Goal: Information Seeking & Learning: Learn about a topic

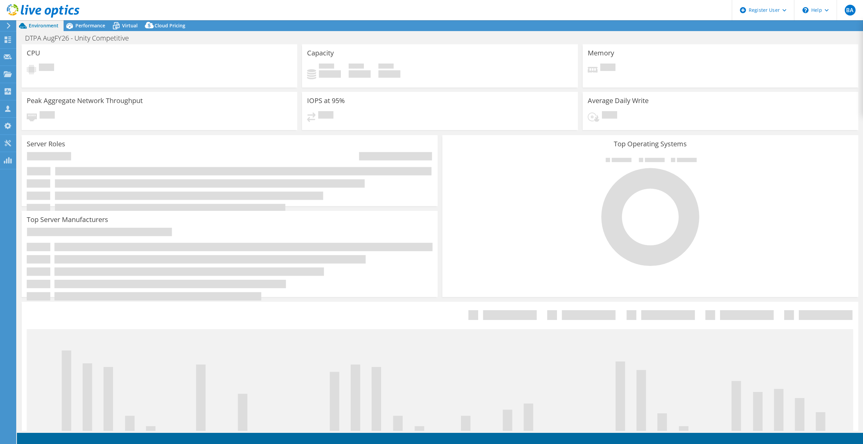
select select "USD"
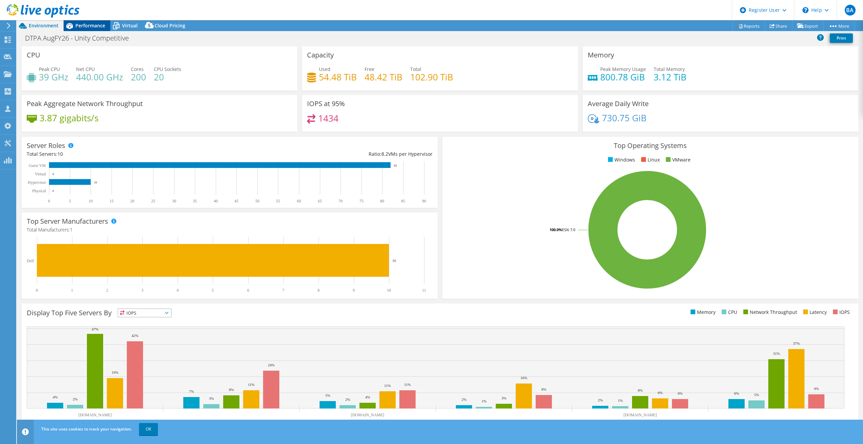
click at [81, 29] on div "Performance" at bounding box center [87, 25] width 47 height 11
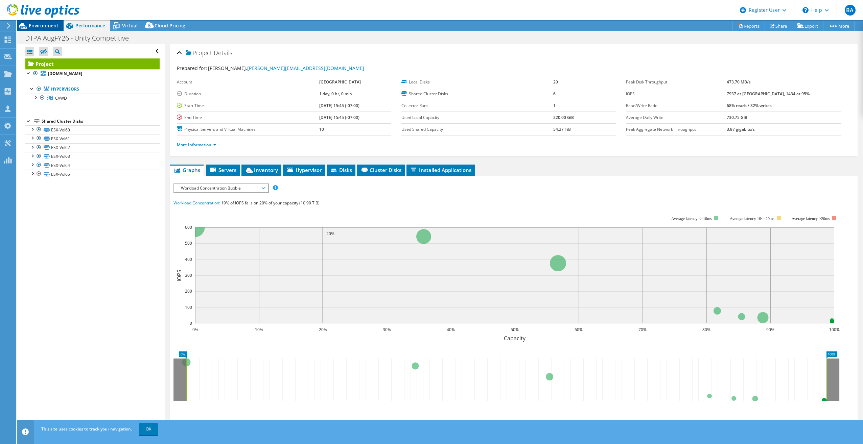
click at [36, 28] on span "Environment" at bounding box center [44, 25] width 30 height 6
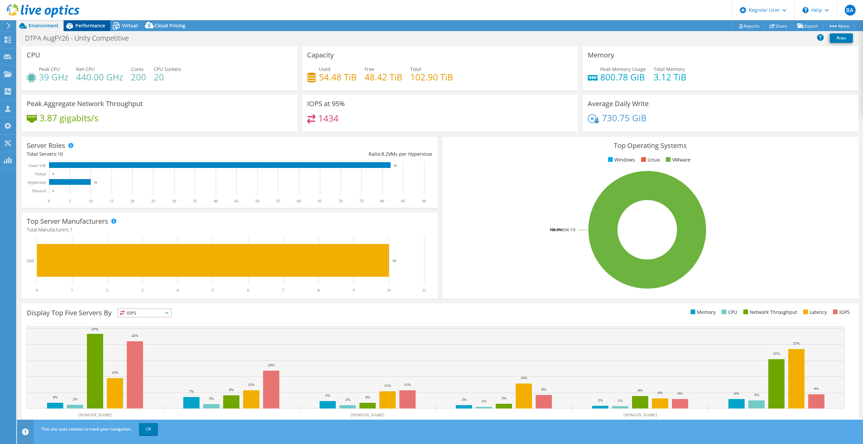
click at [103, 27] on span "Performance" at bounding box center [90, 25] width 30 height 6
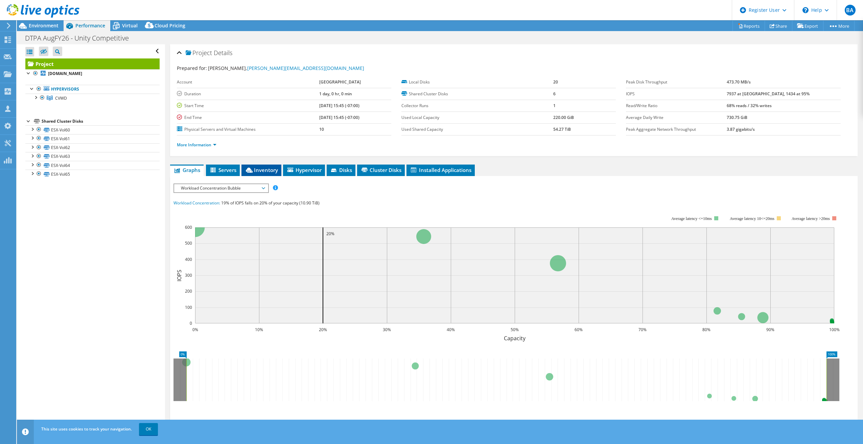
click at [256, 172] on span "Inventory" at bounding box center [261, 170] width 33 height 7
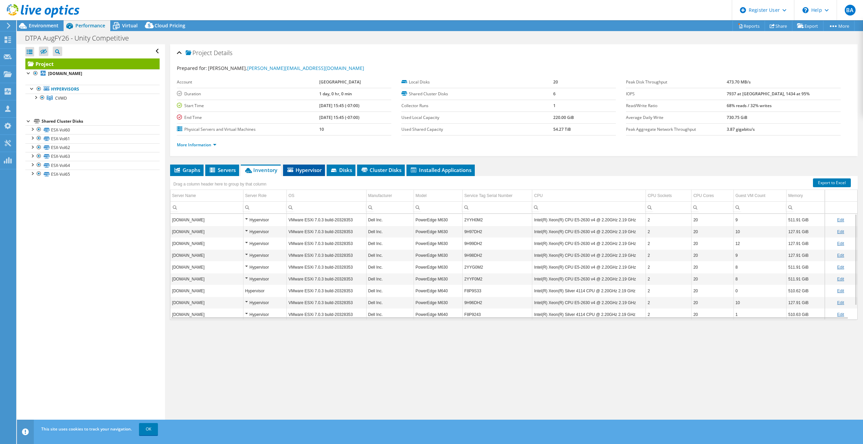
click at [312, 167] on span "Hypervisor" at bounding box center [303, 170] width 35 height 7
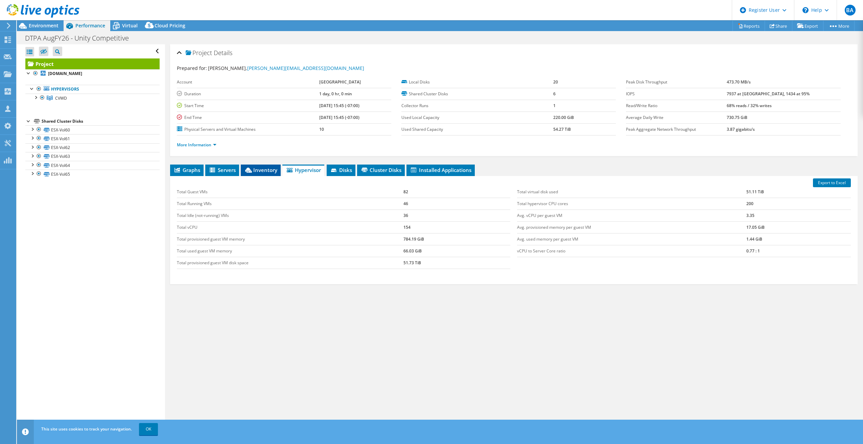
click at [266, 170] on span "Inventory" at bounding box center [260, 170] width 33 height 7
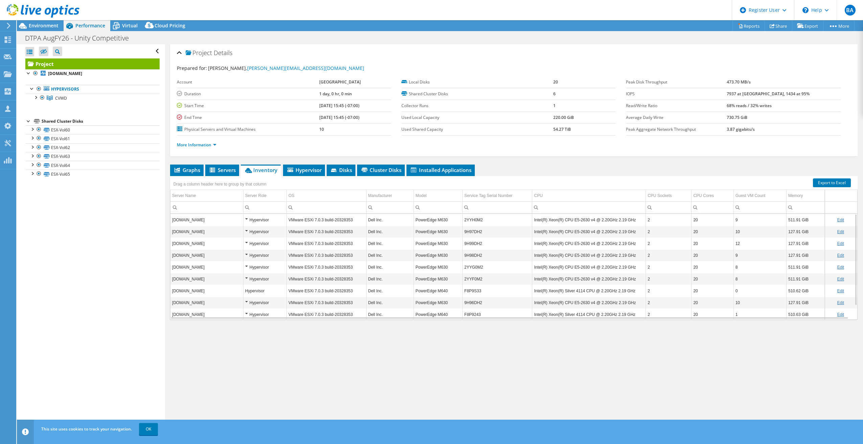
click at [59, 22] on div at bounding box center [39, 11] width 79 height 23
click at [46, 27] on span "Environment" at bounding box center [44, 25] width 30 height 6
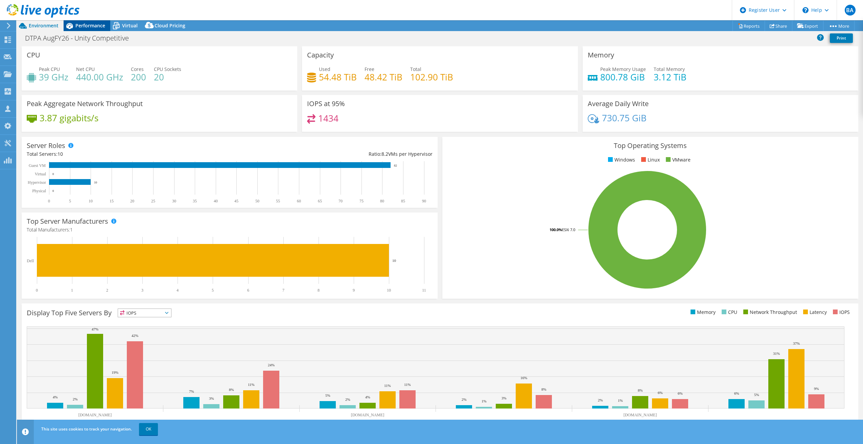
click at [101, 26] on span "Performance" at bounding box center [90, 25] width 30 height 6
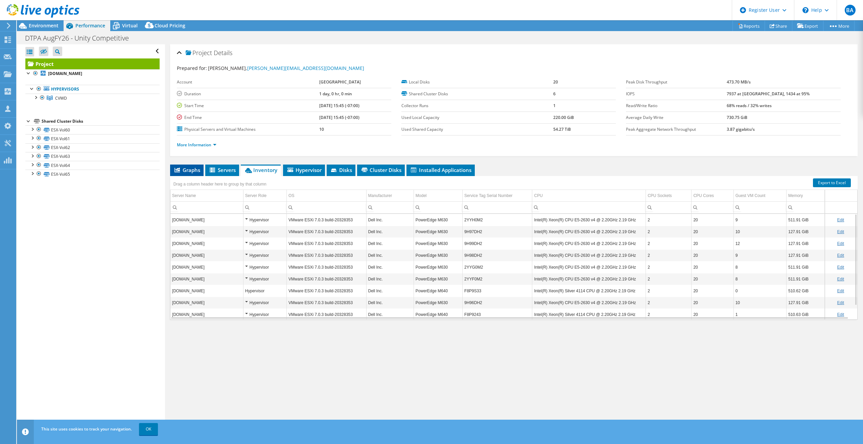
click at [183, 174] on li "Graphs" at bounding box center [186, 170] width 33 height 11
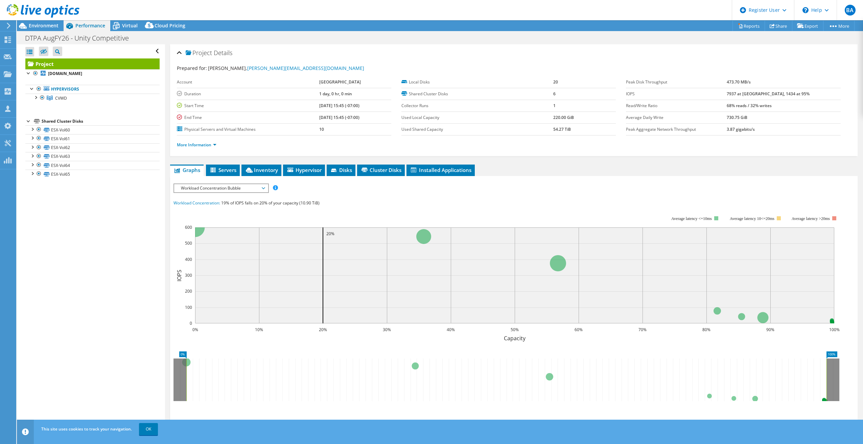
click at [232, 185] on span "Workload Concentration Bubble" at bounding box center [220, 188] width 87 height 8
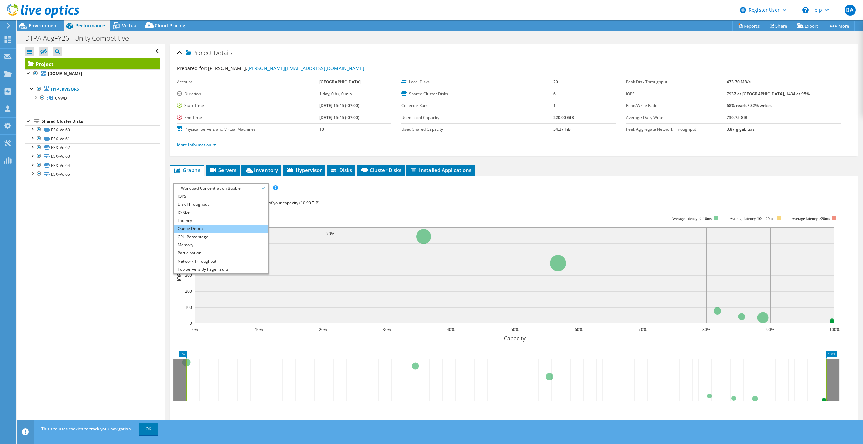
click at [205, 232] on li "Queue Depth" at bounding box center [221, 229] width 94 height 8
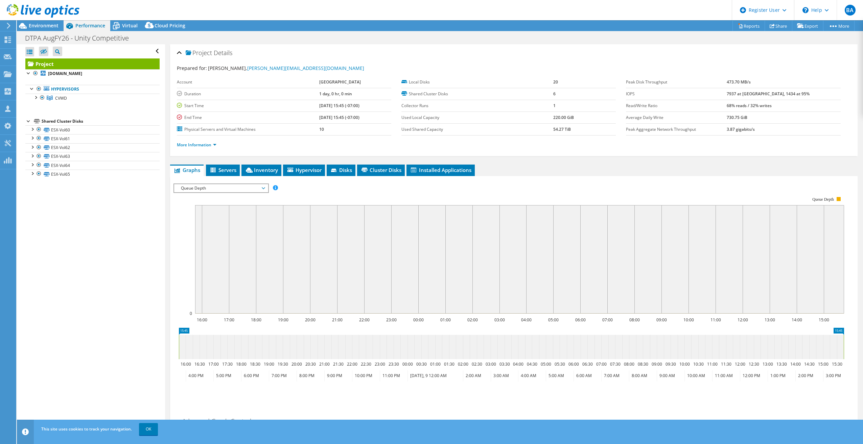
click at [209, 189] on span "Queue Depth" at bounding box center [220, 188] width 87 height 8
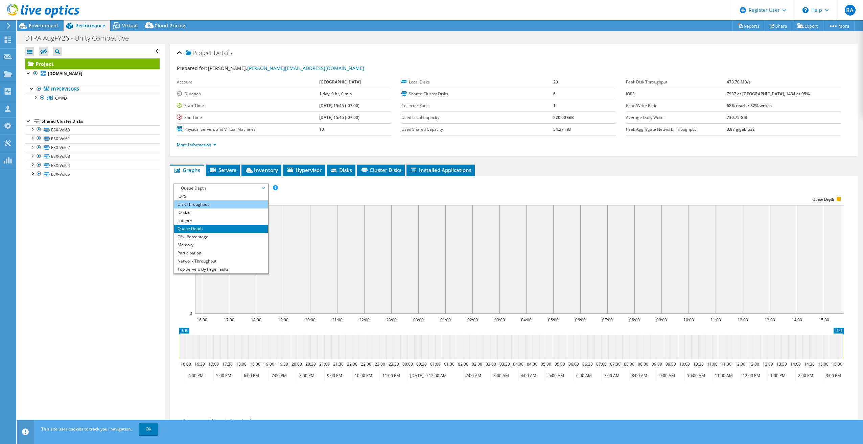
click at [210, 208] on li "Disk Throughput" at bounding box center [221, 204] width 94 height 8
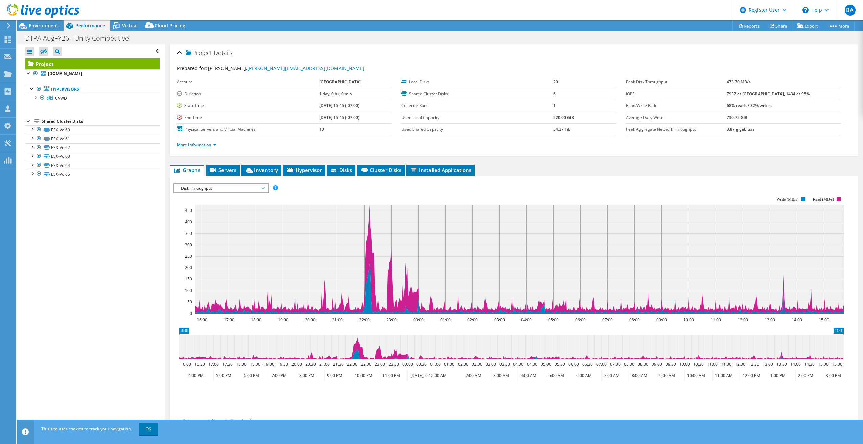
click at [225, 191] on span "Disk Throughput" at bounding box center [220, 188] width 87 height 8
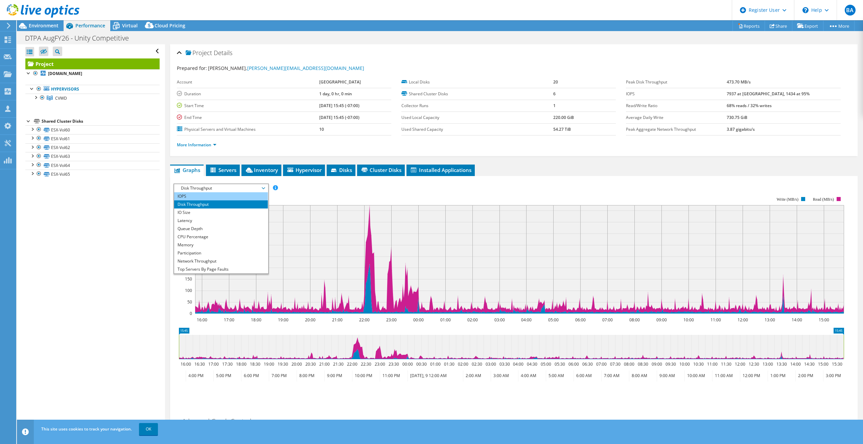
click at [215, 198] on li "IOPS" at bounding box center [221, 196] width 94 height 8
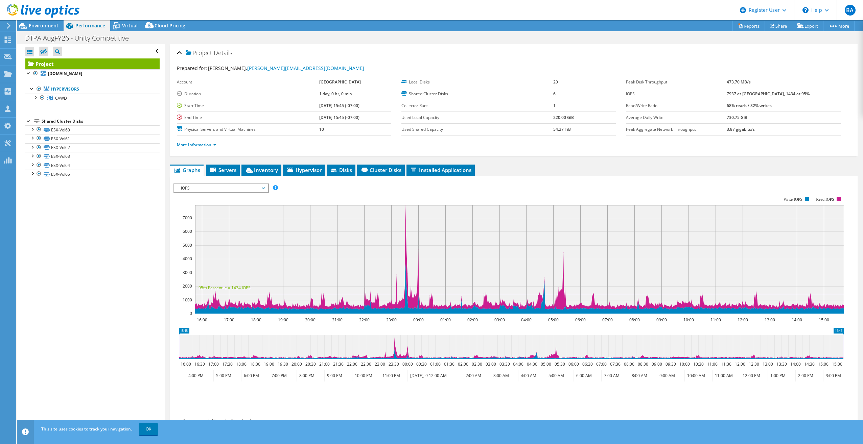
click at [218, 188] on span "IOPS" at bounding box center [220, 188] width 87 height 8
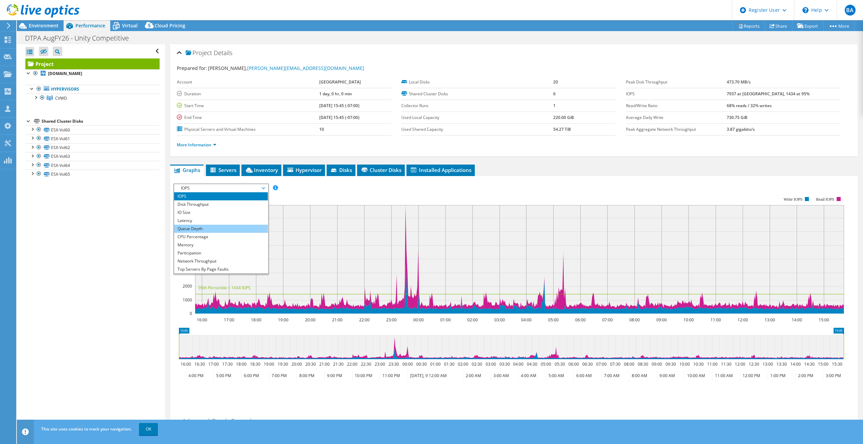
click at [217, 232] on li "Queue Depth" at bounding box center [221, 229] width 94 height 8
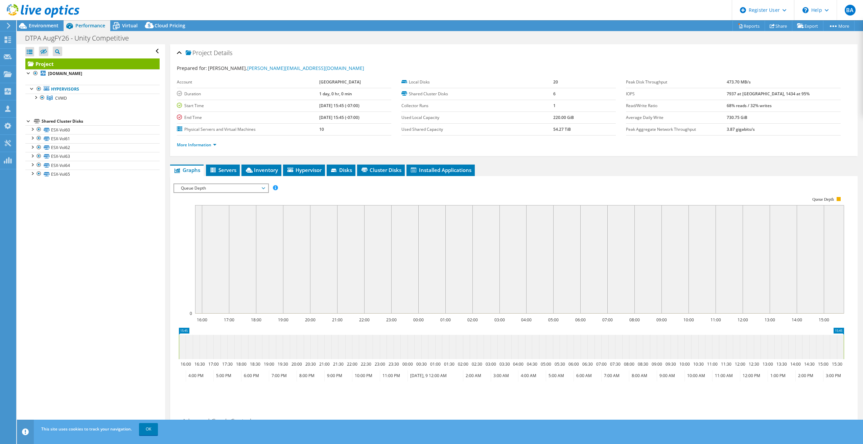
click at [219, 191] on span "Queue Depth" at bounding box center [220, 188] width 87 height 8
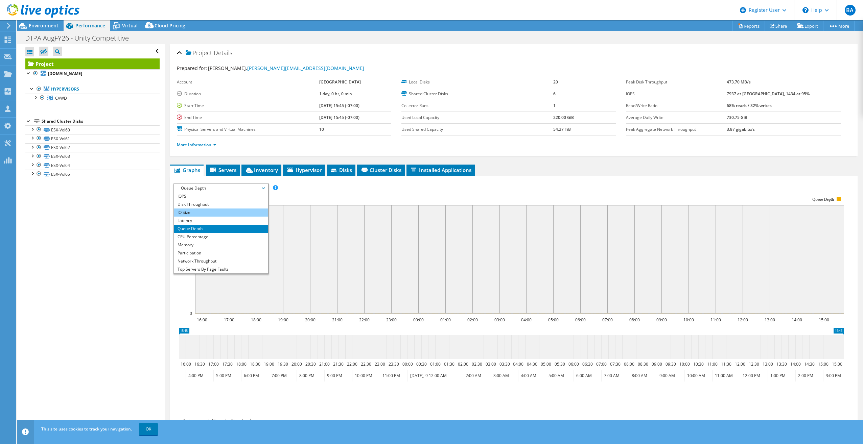
click at [215, 213] on li "IO Size" at bounding box center [221, 213] width 94 height 8
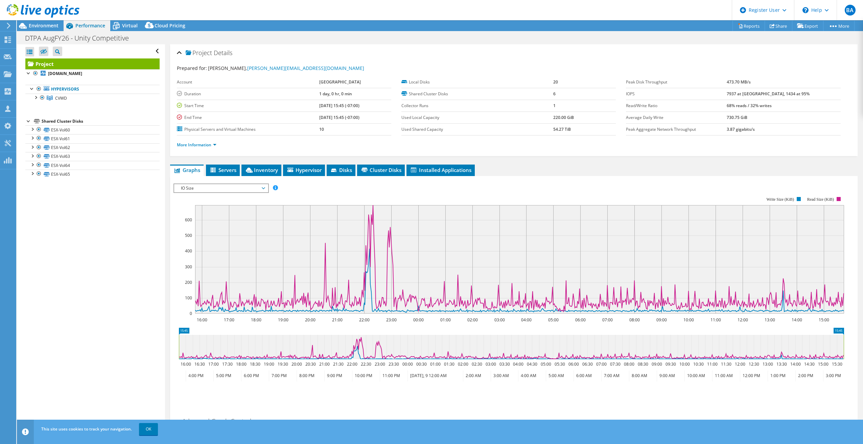
click at [214, 189] on span "IO Size" at bounding box center [220, 188] width 87 height 8
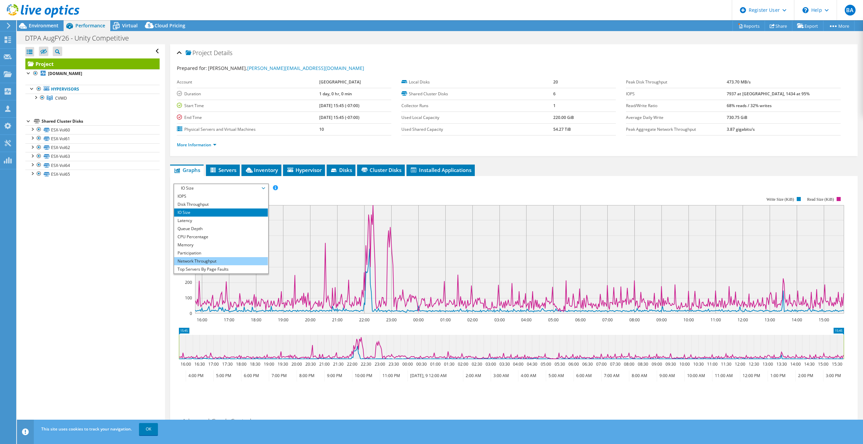
click at [211, 258] on li "Network Throughput" at bounding box center [221, 261] width 94 height 8
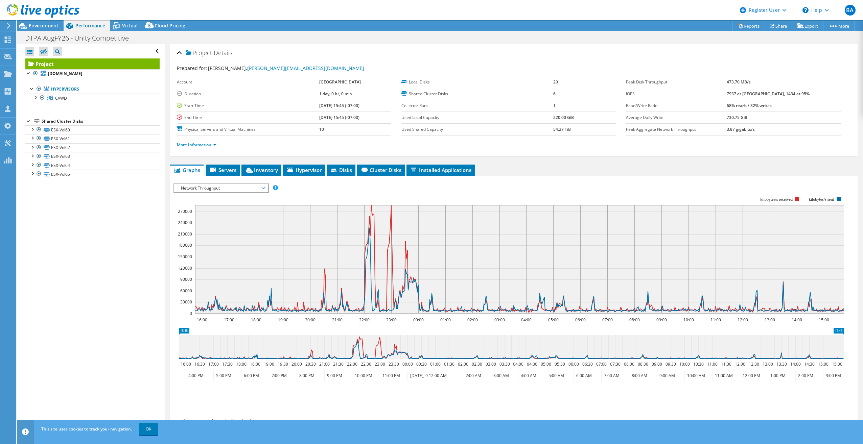
click at [226, 188] on span "Network Throughput" at bounding box center [220, 188] width 87 height 8
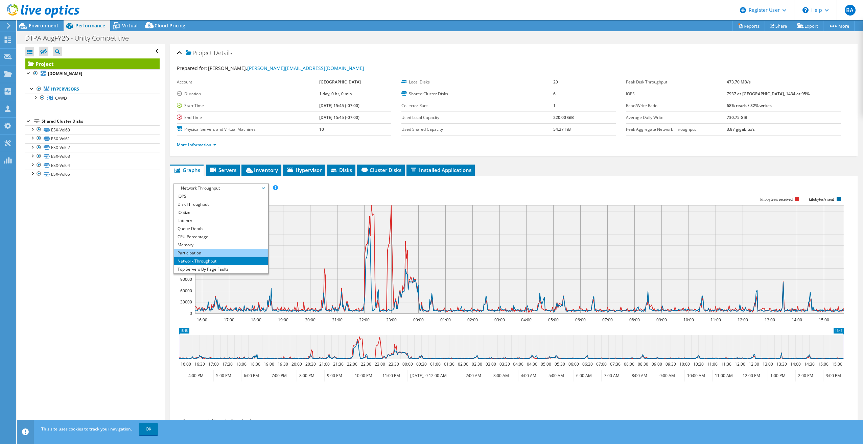
click at [208, 252] on li "Participation" at bounding box center [221, 253] width 94 height 8
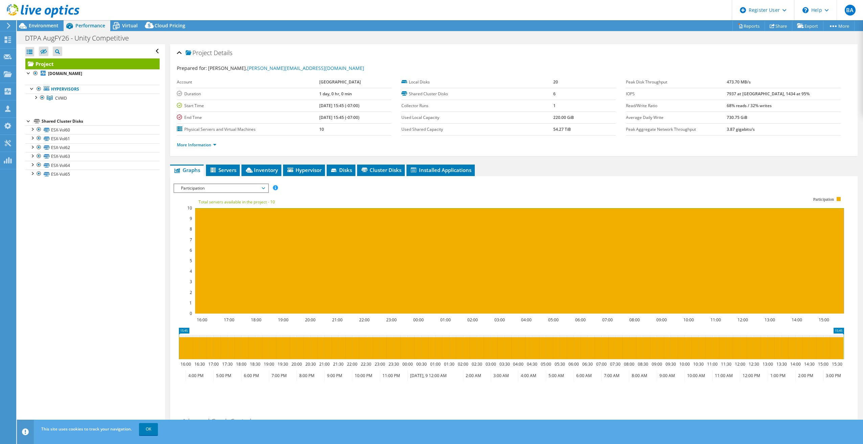
click at [225, 189] on span "Participation" at bounding box center [220, 188] width 87 height 8
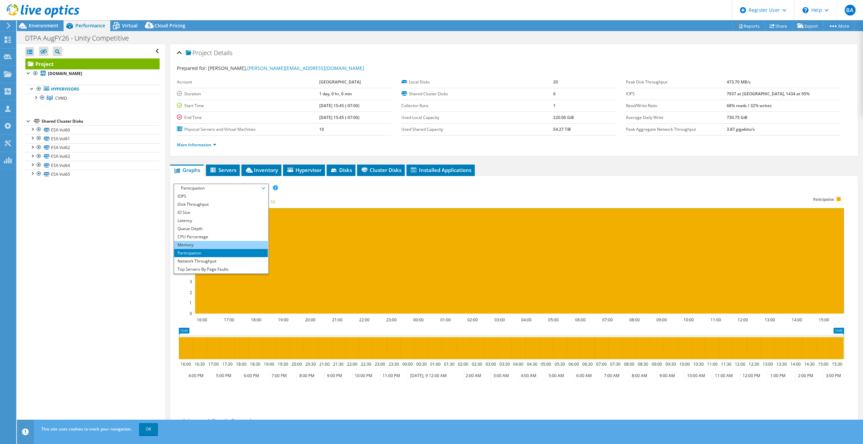
click at [212, 245] on li "Memory" at bounding box center [221, 245] width 94 height 8
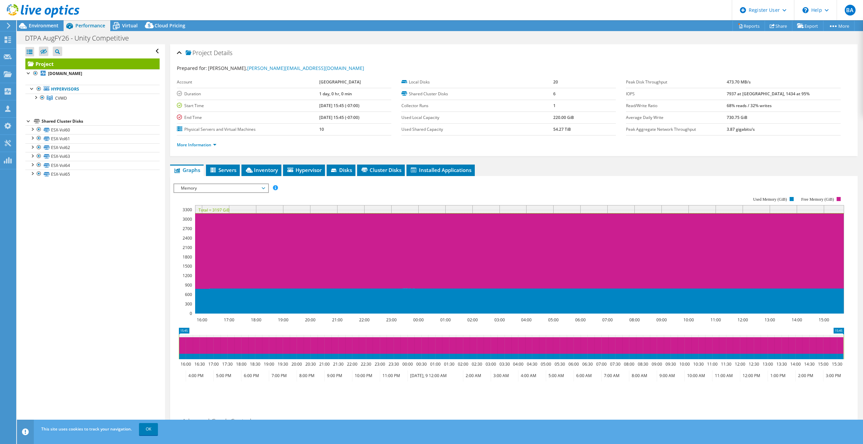
click at [233, 190] on span "Memory" at bounding box center [220, 188] width 87 height 8
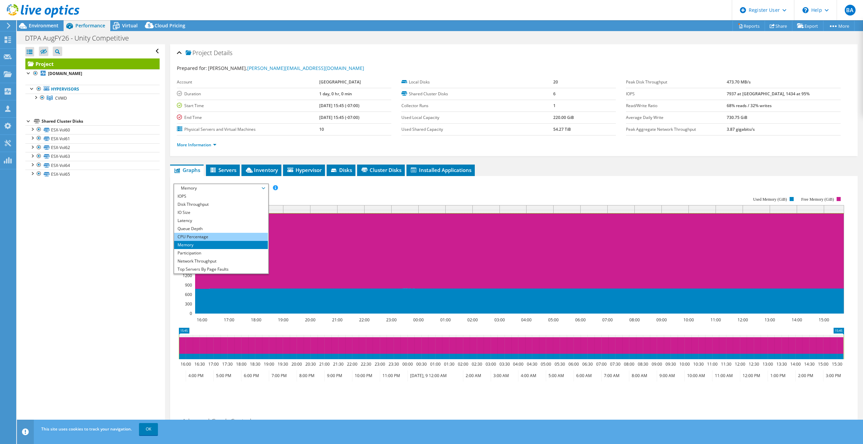
click at [227, 235] on li "CPU Percentage" at bounding box center [221, 237] width 94 height 8
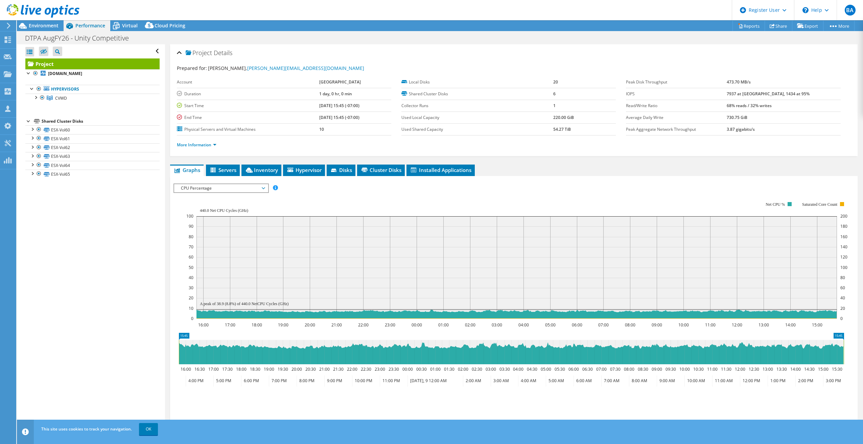
click at [230, 192] on span "CPU Percentage" at bounding box center [220, 188] width 87 height 8
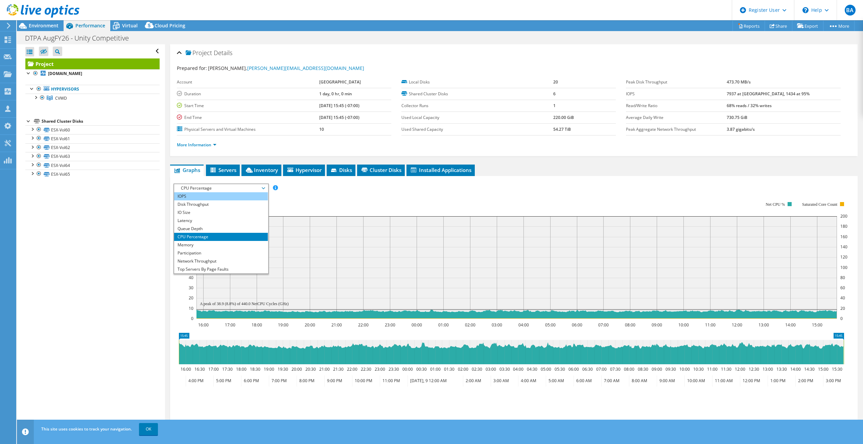
click at [227, 194] on li "IOPS" at bounding box center [221, 196] width 94 height 8
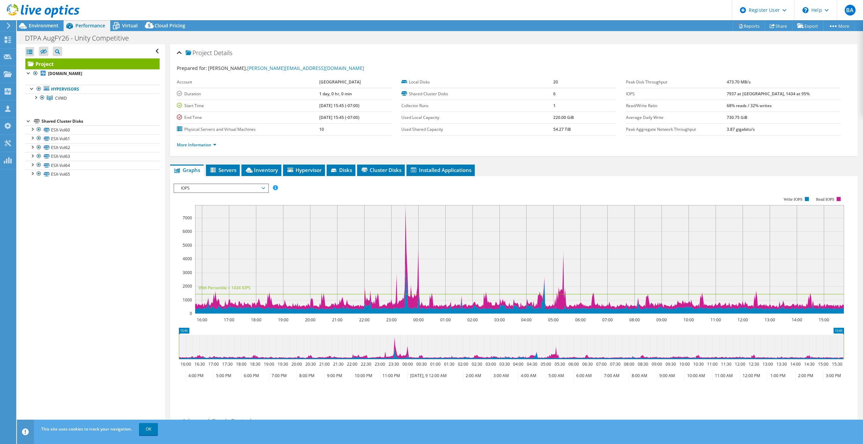
click at [229, 190] on span "IOPS" at bounding box center [220, 188] width 87 height 8
click at [227, 255] on li "Workload Concentration Line" at bounding box center [221, 253] width 94 height 8
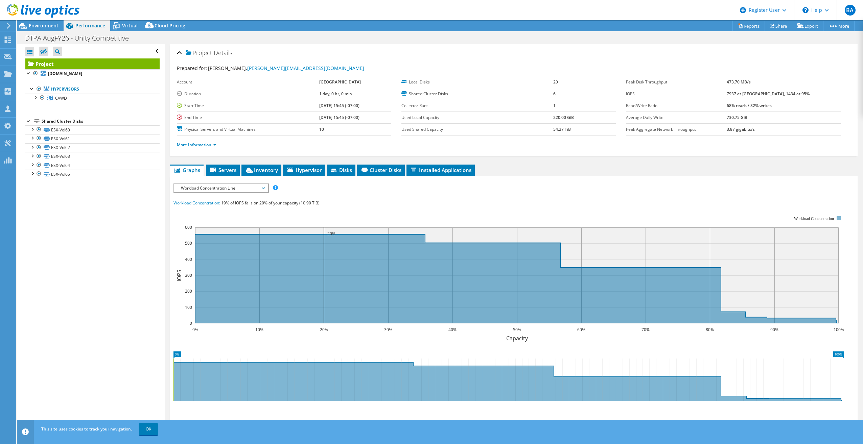
click at [243, 187] on span "Workload Concentration Line" at bounding box center [220, 188] width 87 height 8
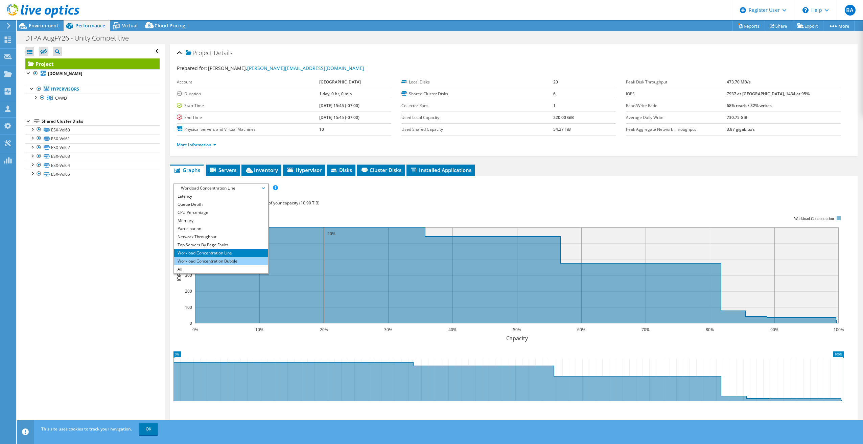
click at [225, 259] on li "Workload Concentration Bubble" at bounding box center [221, 261] width 94 height 8
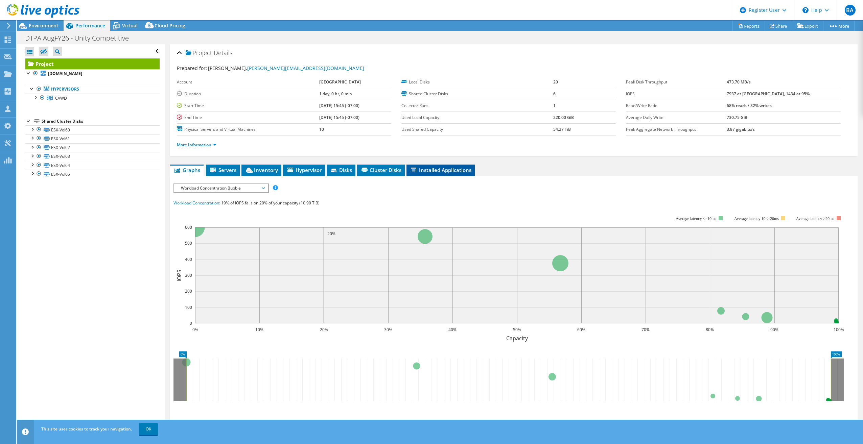
click at [420, 175] on div "Graphs Servers Inventory Hypervisor Disks Cluster Disks Installed Applications …" at bounding box center [513, 317] width 687 height 304
drag, startPoint x: 421, startPoint y: 174, endPoint x: 426, endPoint y: 169, distance: 6.7
click at [426, 169] on span "Installed Applications" at bounding box center [441, 170] width 62 height 7
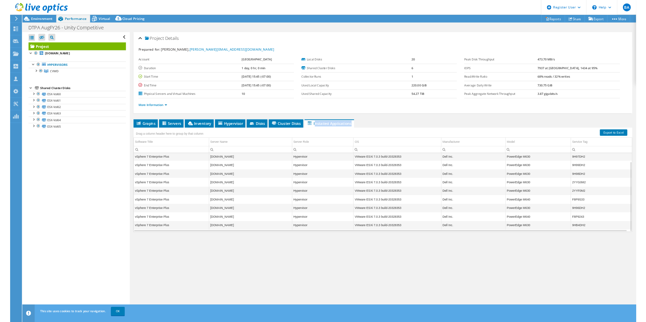
scroll to position [0, 0]
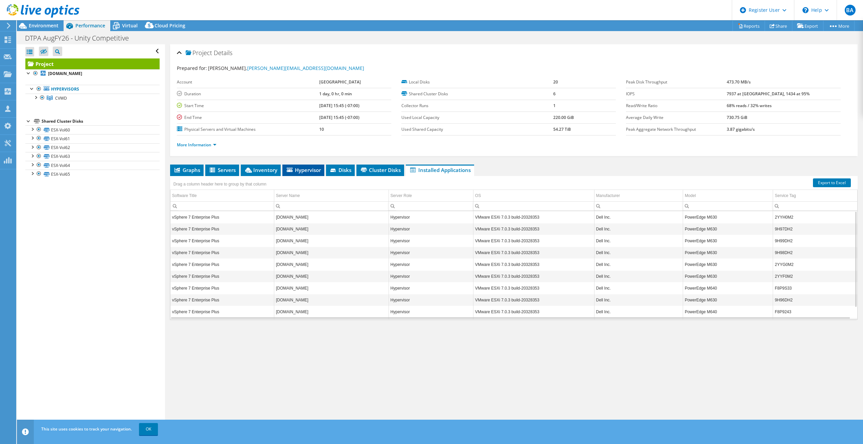
click at [308, 166] on li "Hypervisor" at bounding box center [303, 170] width 42 height 11
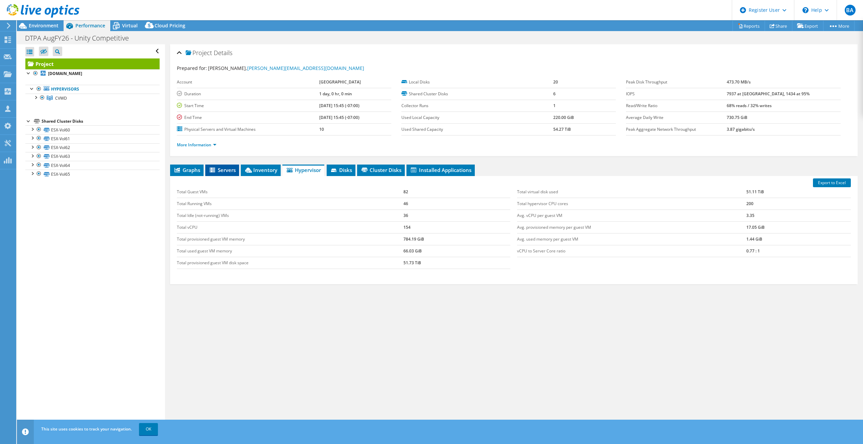
click at [227, 173] on span "Servers" at bounding box center [222, 170] width 27 height 7
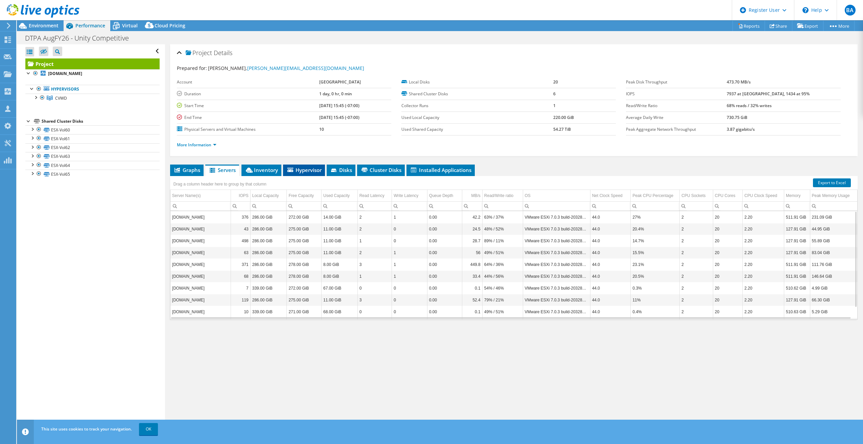
click at [318, 165] on li "Hypervisor" at bounding box center [304, 170] width 42 height 11
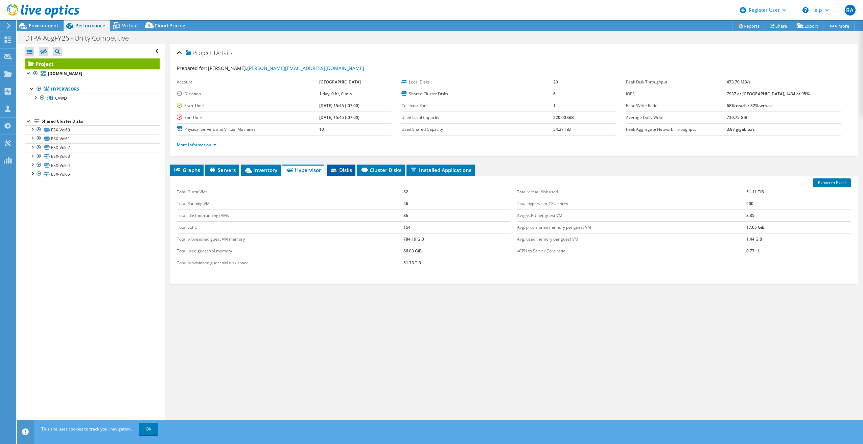
click at [331, 169] on span "Disks" at bounding box center [341, 170] width 22 height 7
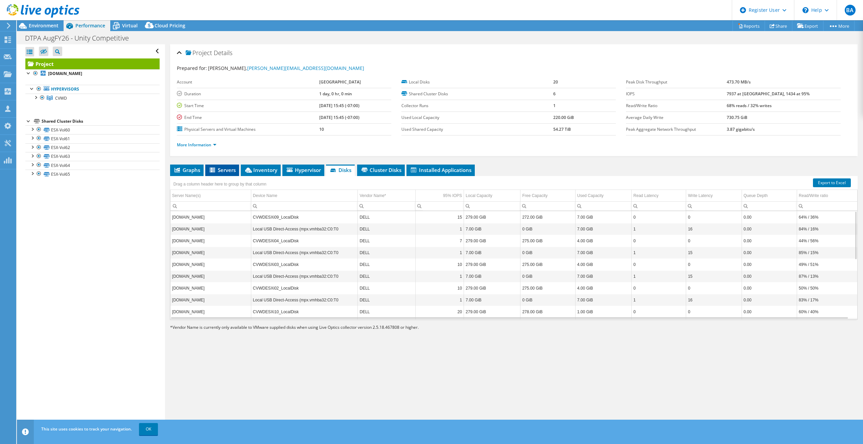
click at [229, 172] on span "Servers" at bounding box center [222, 170] width 27 height 7
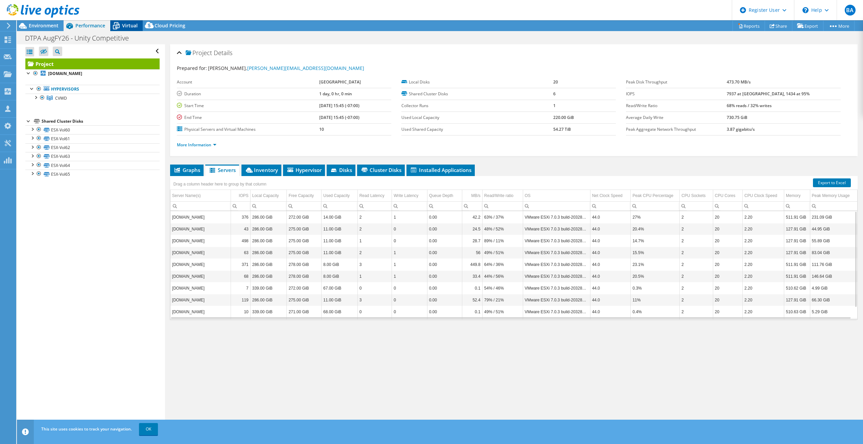
click at [124, 24] on span "Virtual" at bounding box center [130, 25] width 16 height 6
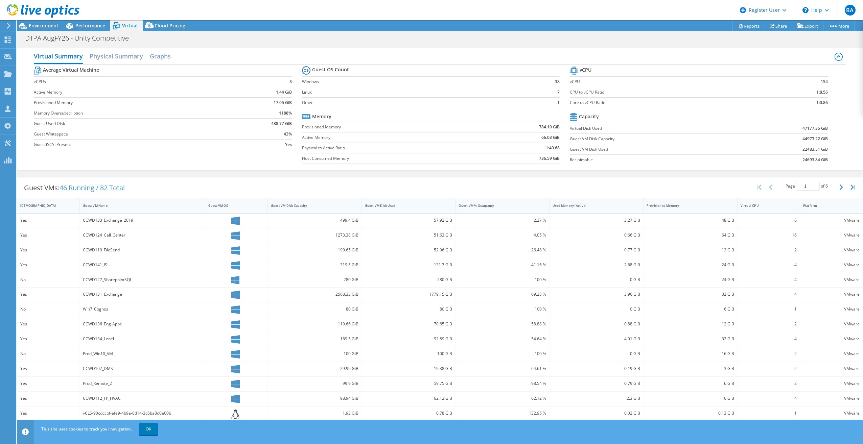
click at [396, 204] on div "Guest VM Disk Used" at bounding box center [404, 205] width 79 height 4
click at [162, 53] on h2 "Graphs" at bounding box center [160, 56] width 21 height 15
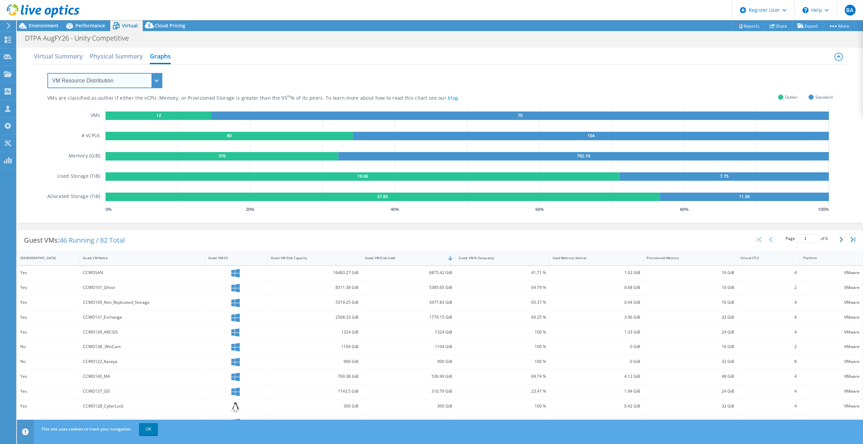
click at [125, 84] on select "VM Resource Distribution Provisioning Contrast Over Provisioning" at bounding box center [104, 80] width 115 height 15
select select "Over Provisioning"
click at [47, 73] on select "VM Resource Distribution Provisioning Contrast Over Provisioning" at bounding box center [104, 80] width 115 height 15
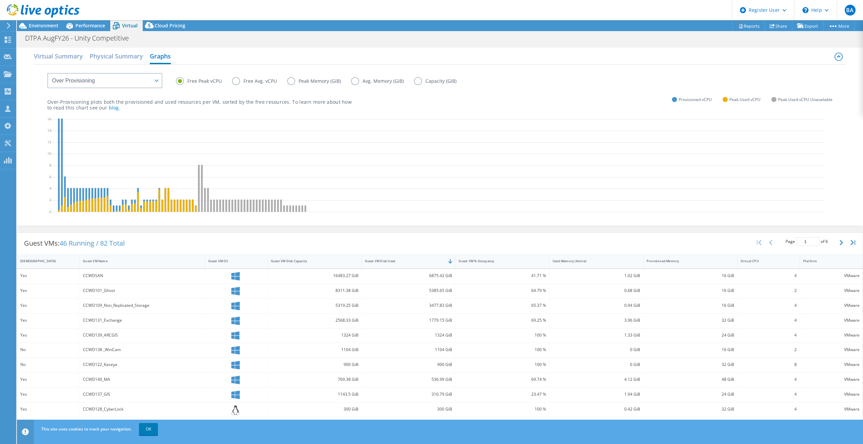
click at [30, 23] on span "Environment" at bounding box center [44, 25] width 30 height 6
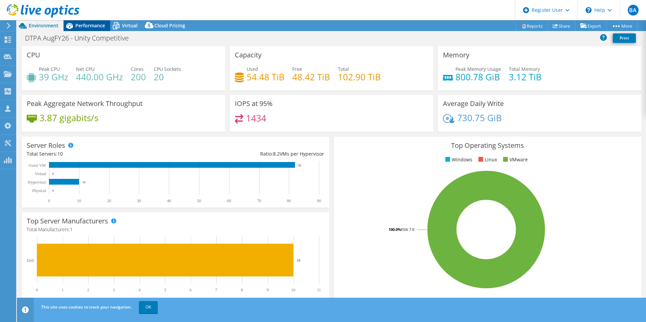
click at [88, 22] on div "Performance" at bounding box center [87, 25] width 47 height 11
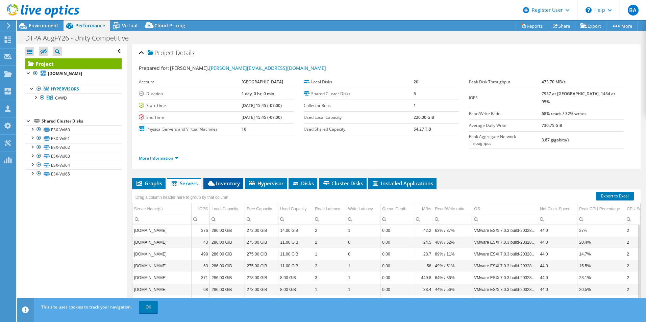
click at [234, 180] on span "Inventory" at bounding box center [223, 183] width 33 height 7
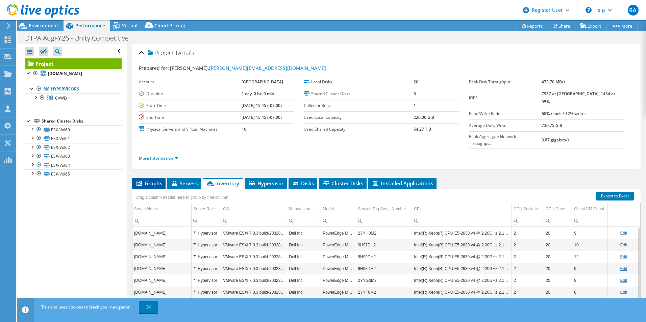
click at [152, 180] on span "Graphs" at bounding box center [149, 183] width 27 height 7
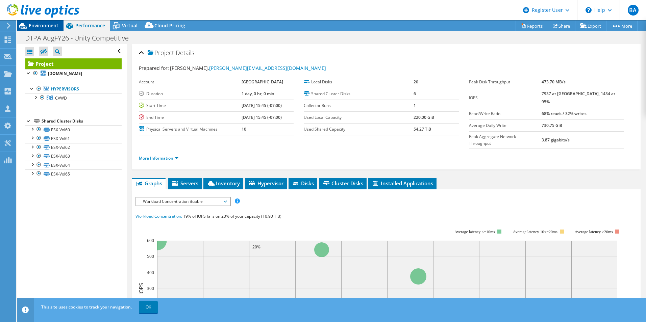
click at [49, 27] on span "Environment" at bounding box center [44, 25] width 30 height 6
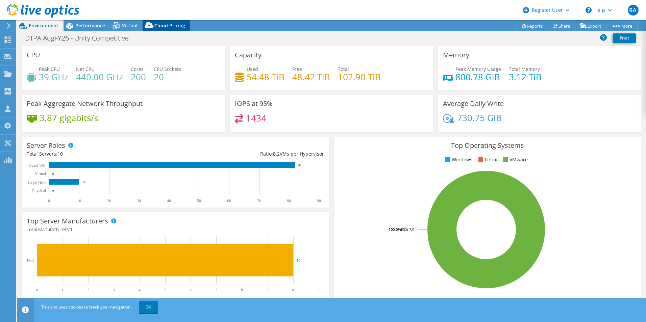
click at [167, 25] on span "Cloud Pricing" at bounding box center [169, 25] width 31 height 6
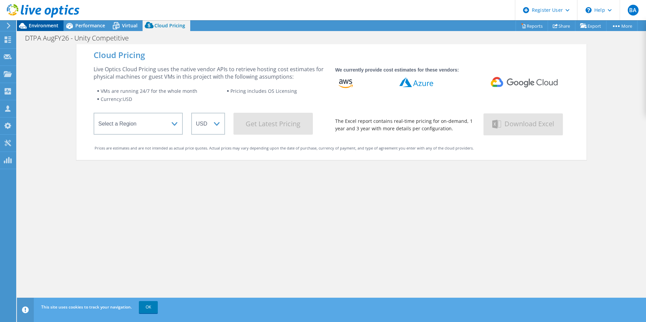
click at [43, 24] on span "Environment" at bounding box center [44, 25] width 30 height 6
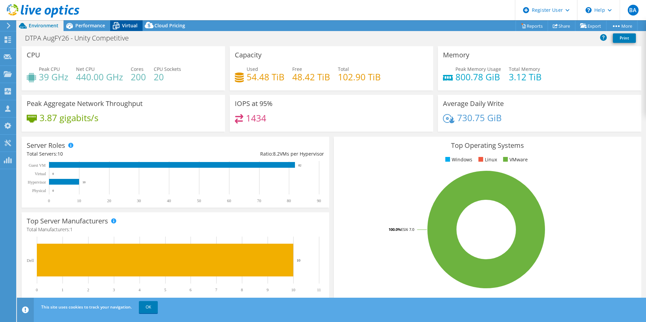
click at [124, 28] on span "Virtual" at bounding box center [130, 25] width 16 height 6
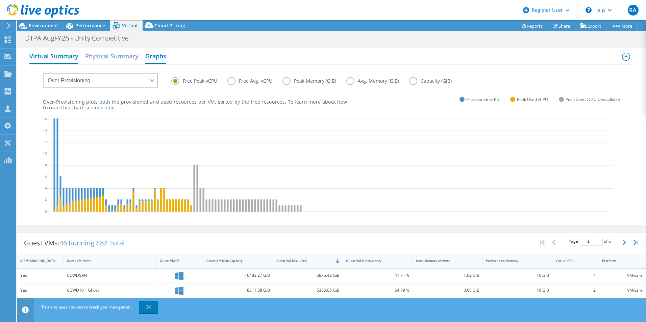
click at [54, 57] on h2 "Virtual Summary" at bounding box center [53, 56] width 49 height 15
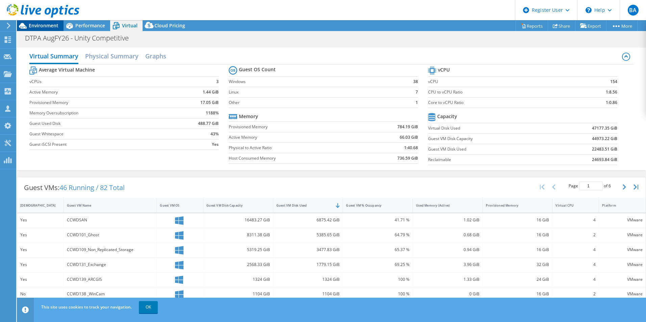
click at [38, 24] on span "Environment" at bounding box center [44, 25] width 30 height 6
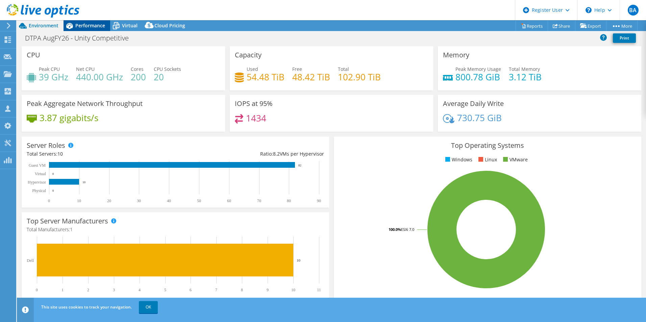
click at [90, 25] on span "Performance" at bounding box center [90, 25] width 30 height 6
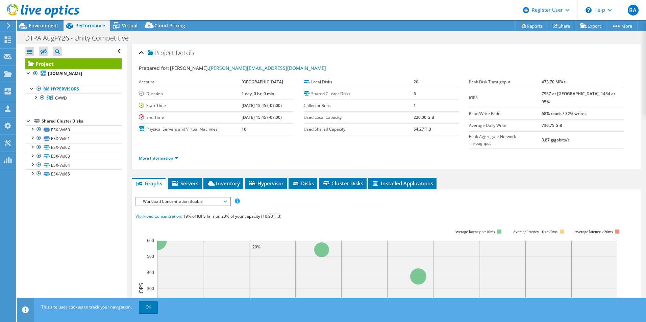
click at [49, 63] on link "Project" at bounding box center [73, 63] width 96 height 11
click at [184, 180] on span "Servers" at bounding box center [184, 183] width 27 height 7
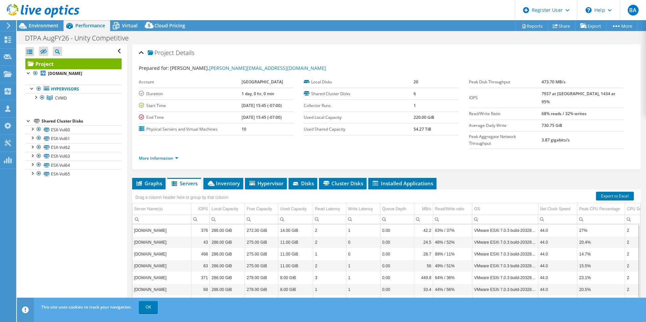
click at [77, 121] on div "Shared Cluster Disks" at bounding box center [82, 121] width 80 height 8
click at [51, 26] on span "Environment" at bounding box center [44, 25] width 30 height 6
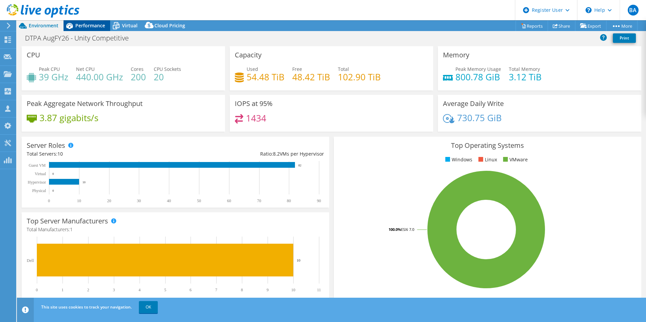
click at [78, 23] on span "Performance" at bounding box center [90, 25] width 30 height 6
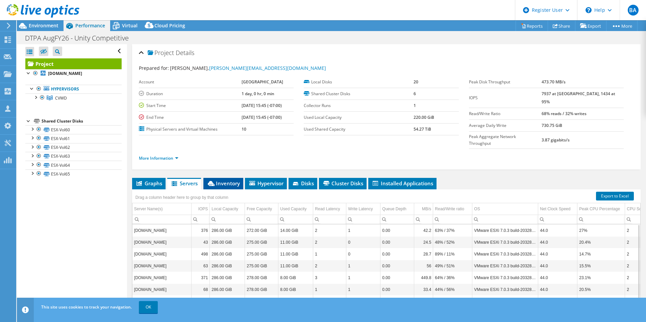
click at [226, 180] on span "Inventory" at bounding box center [223, 183] width 33 height 7
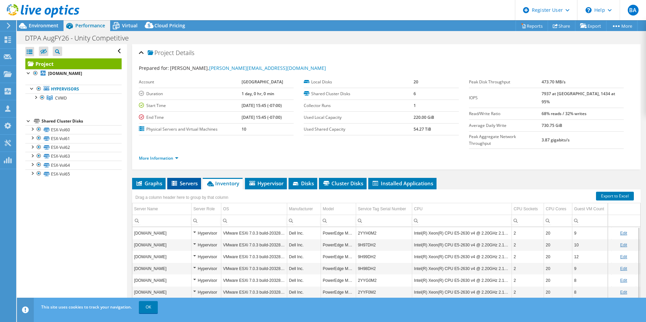
click at [187, 180] on span "Servers" at bounding box center [184, 183] width 27 height 7
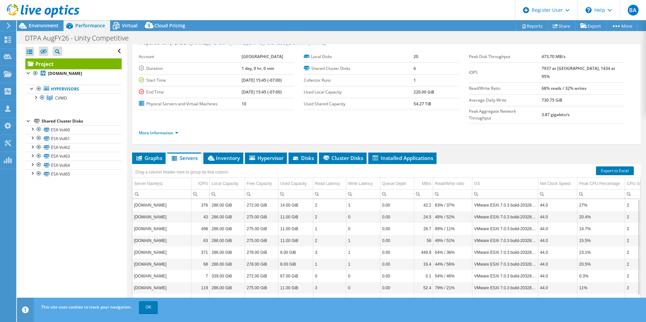
scroll to position [36, 0]
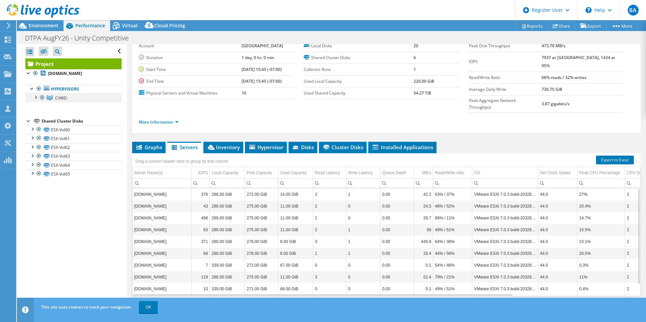
click at [35, 97] on div at bounding box center [35, 97] width 7 height 7
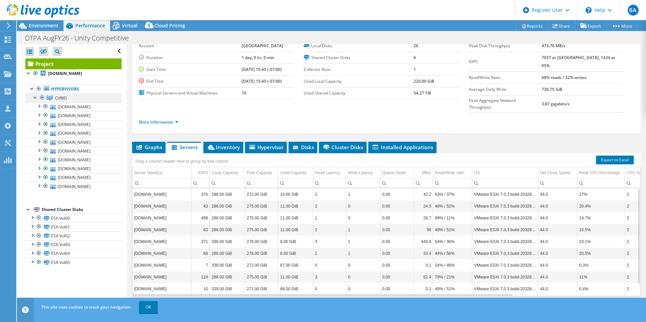
click at [35, 97] on div at bounding box center [35, 97] width 7 height 7
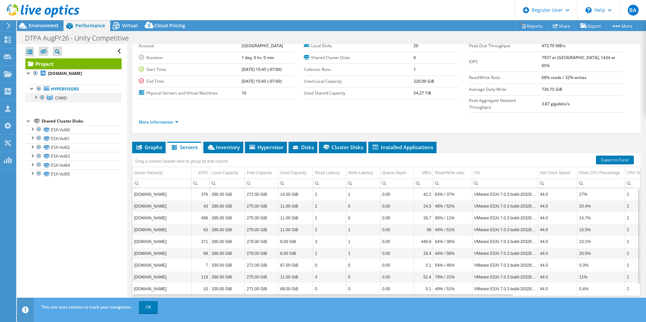
click at [36, 97] on div at bounding box center [35, 97] width 7 height 7
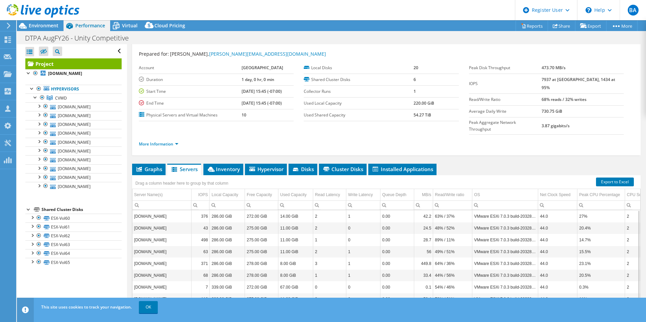
scroll to position [2, 0]
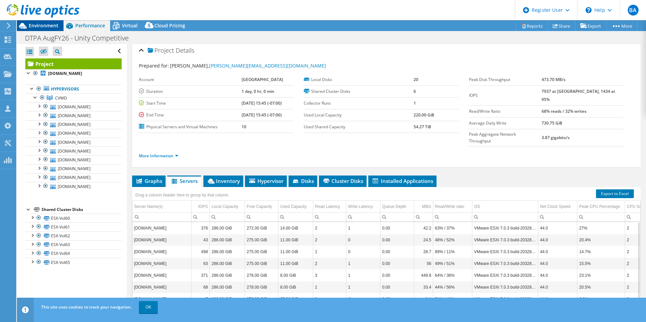
click at [47, 29] on div "Environment" at bounding box center [40, 25] width 47 height 11
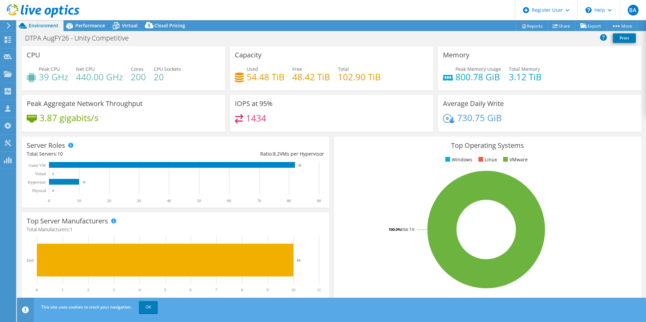
click at [561, 126] on div "730.75 GiB" at bounding box center [539, 121] width 193 height 14
click at [81, 26] on span "Performance" at bounding box center [90, 25] width 30 height 6
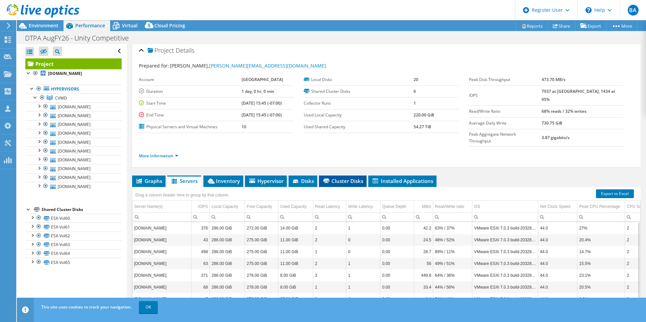
click at [342, 178] on span "Cluster Disks" at bounding box center [342, 181] width 41 height 7
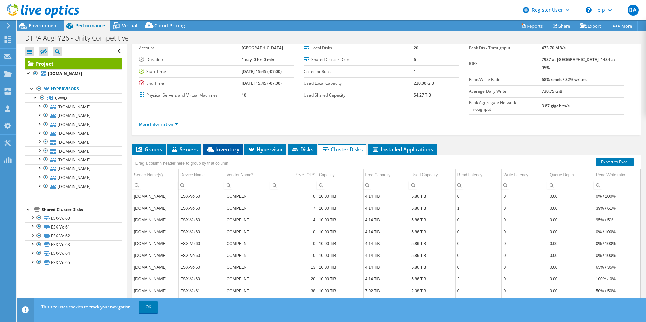
scroll to position [36, 0]
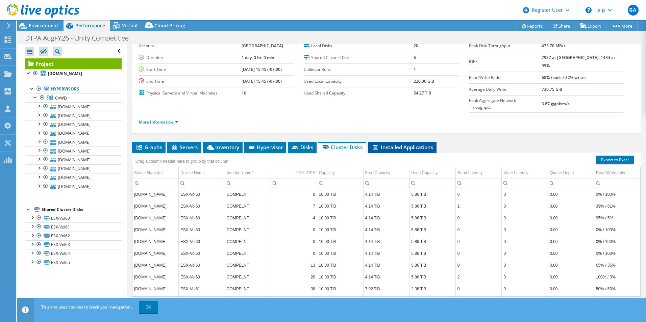
click at [426, 144] on span "Installed Applications" at bounding box center [403, 147] width 62 height 7
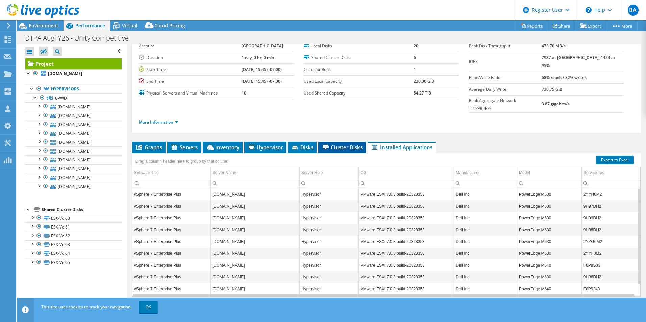
click at [342, 144] on span "Cluster Disks" at bounding box center [342, 147] width 41 height 7
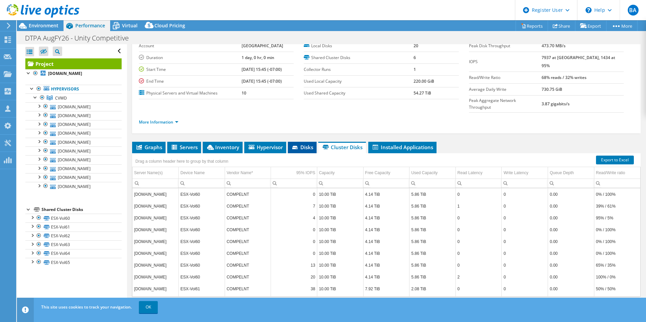
click at [313, 144] on span "Disks" at bounding box center [302, 147] width 22 height 7
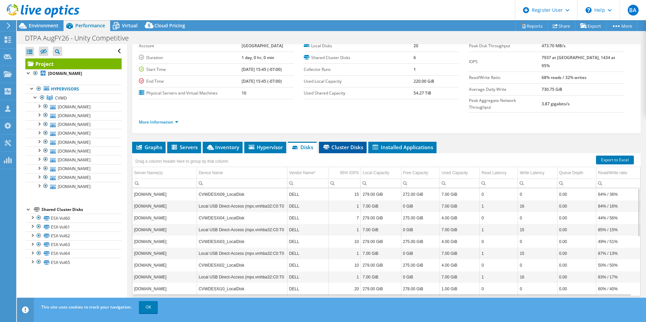
click at [336, 144] on span "Cluster Disks" at bounding box center [342, 147] width 41 height 7
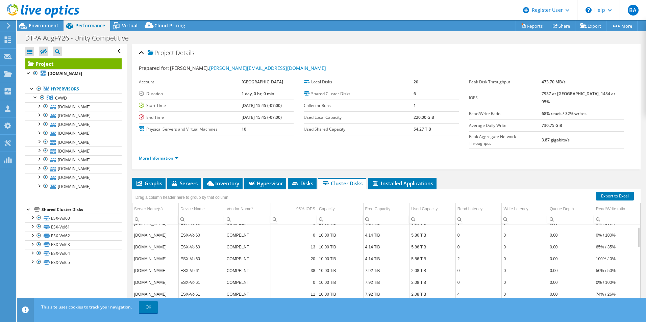
scroll to position [0, 0]
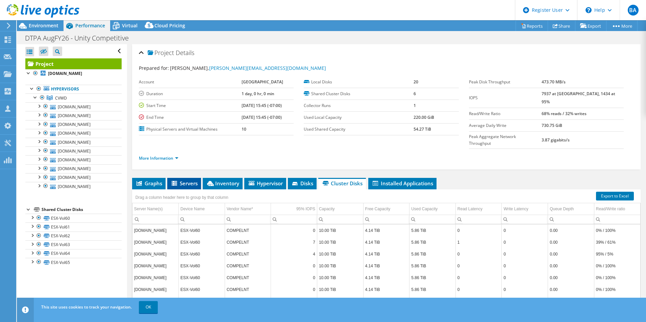
click at [192, 178] on li "Servers" at bounding box center [184, 183] width 34 height 11
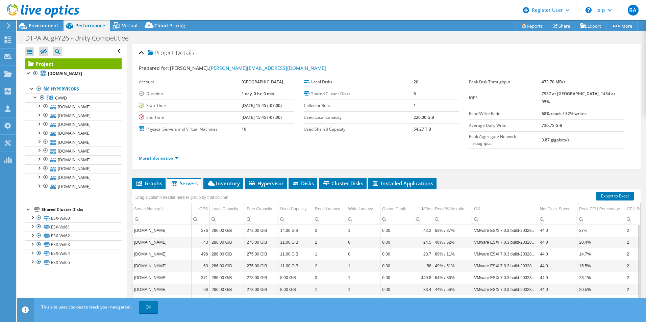
drag, startPoint x: 192, startPoint y: 167, endPoint x: 168, endPoint y: 157, distance: 25.8
click at [168, 157] on div "Project Details Prepared for: Mike Bogin, mikebo@cvwdwater.com Account City of …" at bounding box center [386, 201] width 519 height 315
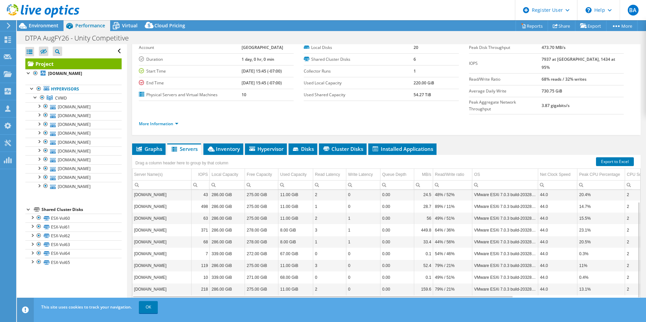
scroll to position [36, 0]
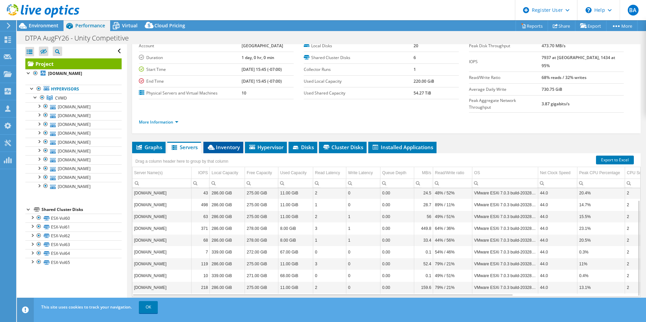
click at [236, 144] on span "Inventory" at bounding box center [223, 147] width 33 height 7
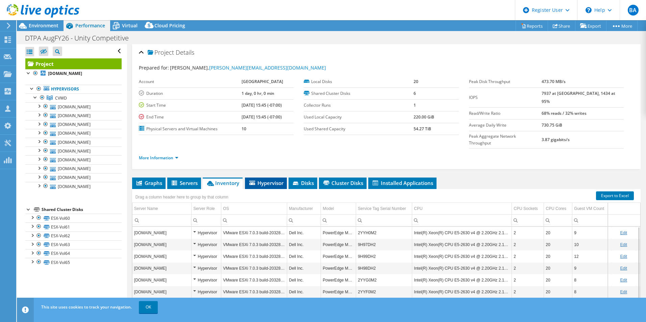
scroll to position [0, 0]
click at [261, 178] on li "Hypervisor" at bounding box center [266, 183] width 42 height 11
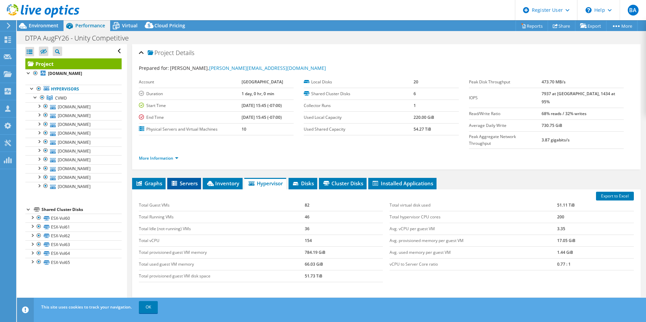
click at [193, 180] on span "Servers" at bounding box center [184, 183] width 27 height 7
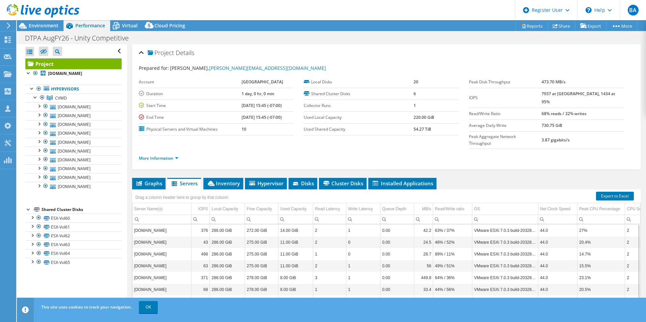
click at [55, 22] on div "BA Dell User Bader Ayoub Bader.Ayoub@dell.com Dell My Profile Log Out \n Help E…" at bounding box center [323, 161] width 646 height 322
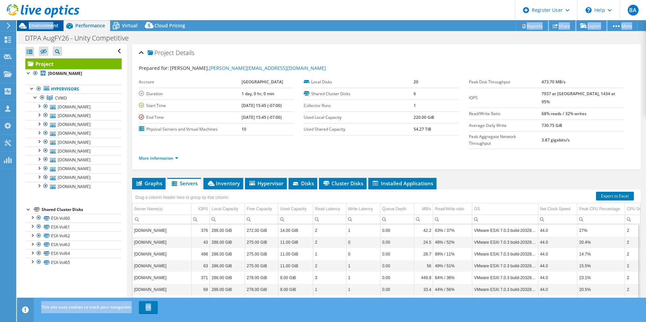
drag, startPoint x: 55, startPoint y: 22, endPoint x: 49, endPoint y: 25, distance: 7.3
click at [49, 25] on span "Environment" at bounding box center [44, 25] width 30 height 6
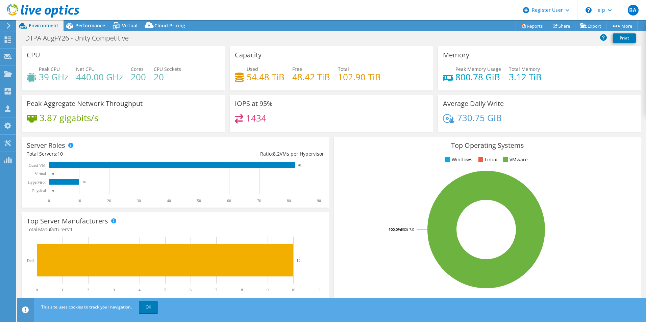
click at [339, 126] on div "1434" at bounding box center [331, 121] width 193 height 15
click at [90, 23] on span "Performance" at bounding box center [90, 25] width 30 height 6
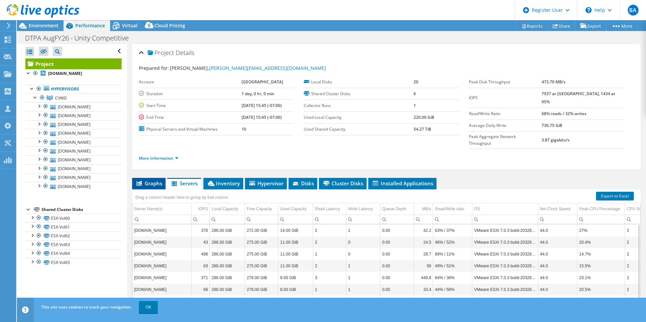
click at [153, 180] on span "Graphs" at bounding box center [149, 183] width 27 height 7
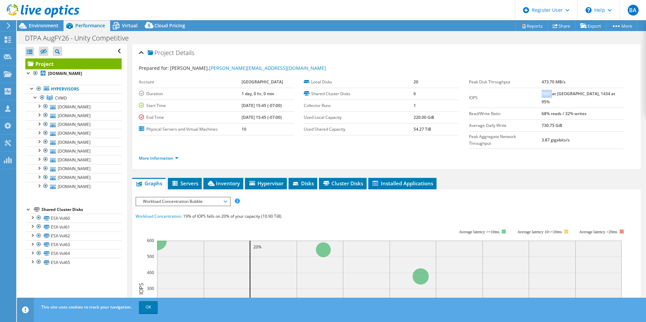
drag, startPoint x: 557, startPoint y: 92, endPoint x: 567, endPoint y: 92, distance: 10.5
click at [567, 92] on b "7937 at [GEOGRAPHIC_DATA], 1434 at 95%" at bounding box center [579, 98] width 74 height 14
drag, startPoint x: 567, startPoint y: 92, endPoint x: 631, endPoint y: 97, distance: 63.7
click at [631, 97] on div "Project Details Prepared for: Mike Bogin, mikebo@cvwdwater.com Account City of …" at bounding box center [386, 106] width 509 height 125
click at [223, 198] on span "Workload Concentration Bubble" at bounding box center [183, 202] width 87 height 8
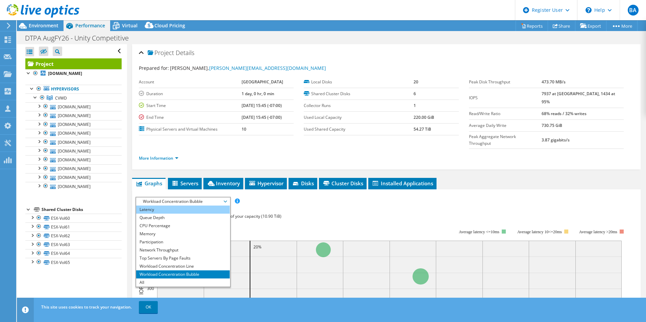
click at [197, 206] on li "Latency" at bounding box center [183, 210] width 94 height 8
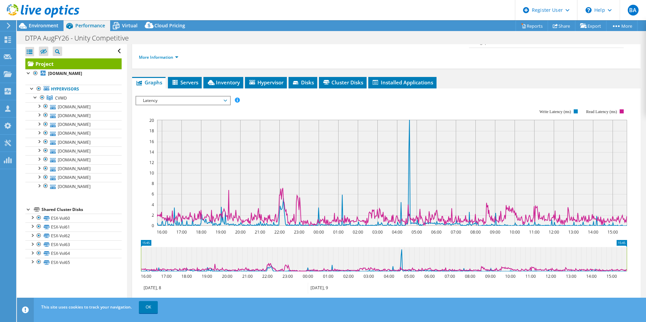
scroll to position [101, 0]
click at [188, 96] on span "Latency" at bounding box center [183, 100] width 87 height 8
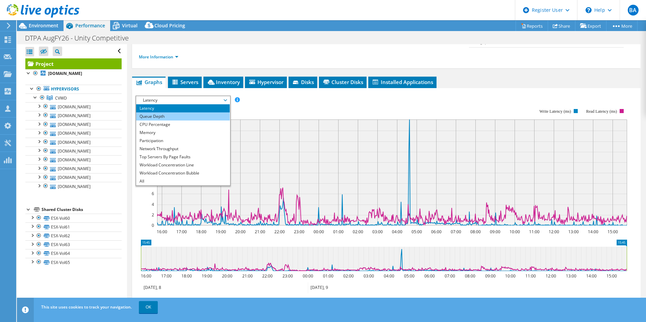
click at [186, 113] on li "Queue Depth" at bounding box center [183, 117] width 94 height 8
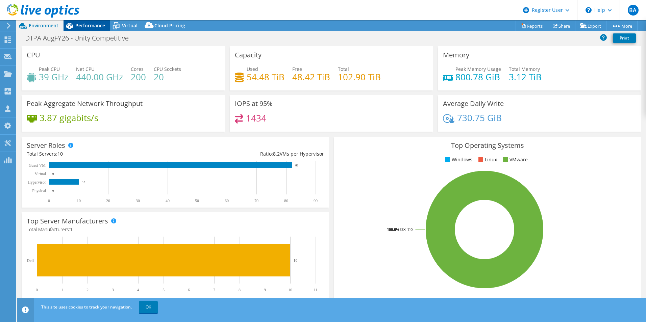
click at [94, 24] on span "Performance" at bounding box center [90, 25] width 30 height 6
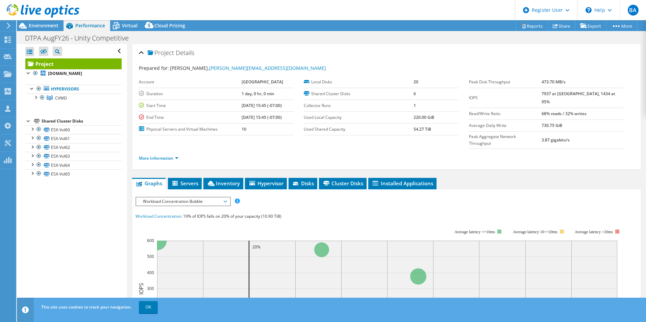
click at [175, 198] on span "Workload Concentration Bubble" at bounding box center [183, 202] width 87 height 8
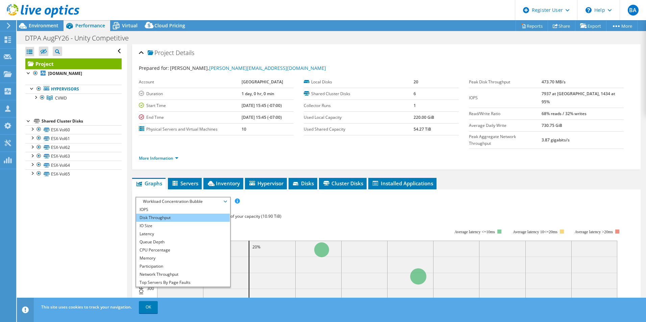
click at [178, 214] on li "Disk Throughput" at bounding box center [183, 218] width 94 height 8
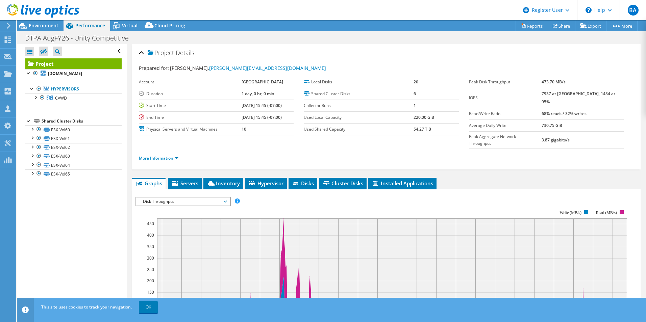
click at [196, 197] on div "Disk Throughput IOPS Disk Throughput IO Size Latency Queue Depth CPU Percentage…" at bounding box center [183, 201] width 95 height 9
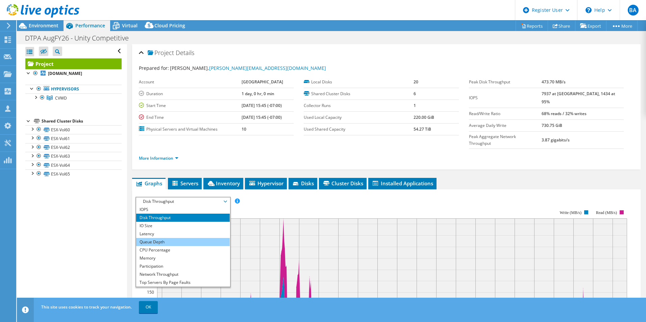
click at [181, 238] on li "Queue Depth" at bounding box center [183, 242] width 94 height 8
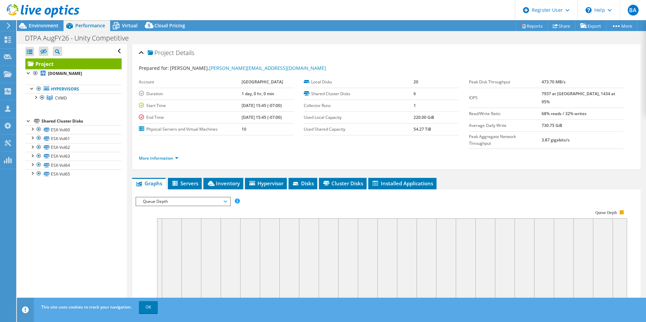
click at [204, 198] on span "Queue Depth" at bounding box center [183, 202] width 87 height 8
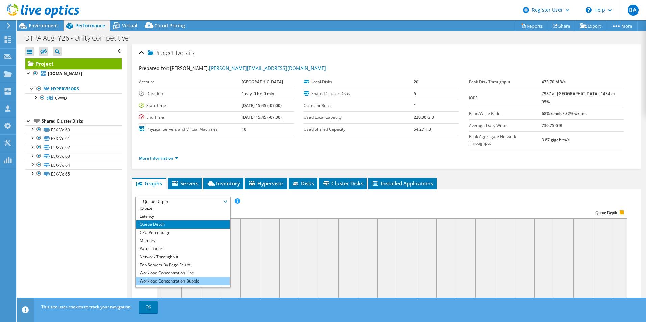
scroll to position [24, 0]
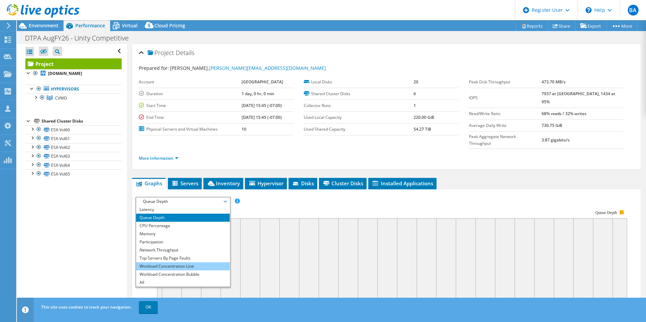
click at [187, 263] on li "Workload Concentration Line" at bounding box center [183, 267] width 94 height 8
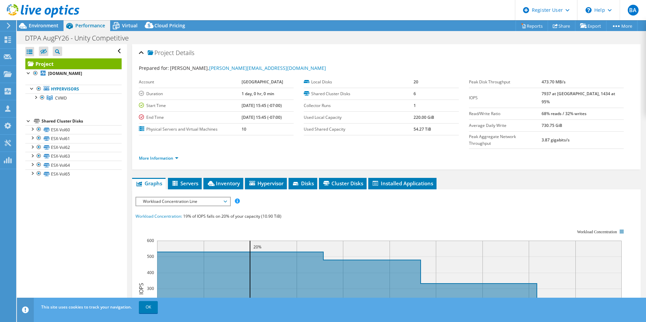
click at [188, 198] on span "Workload Concentration Line" at bounding box center [183, 202] width 87 height 8
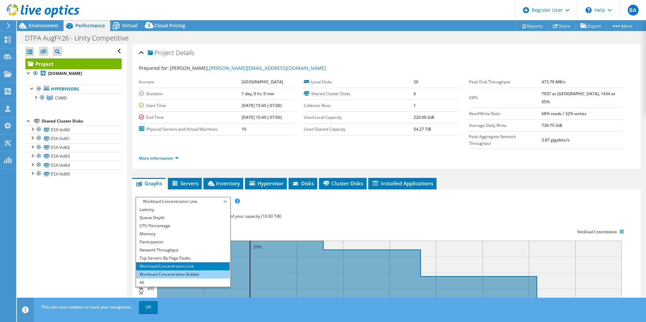
click at [186, 271] on li "Workload Concentration Bubble" at bounding box center [183, 275] width 94 height 8
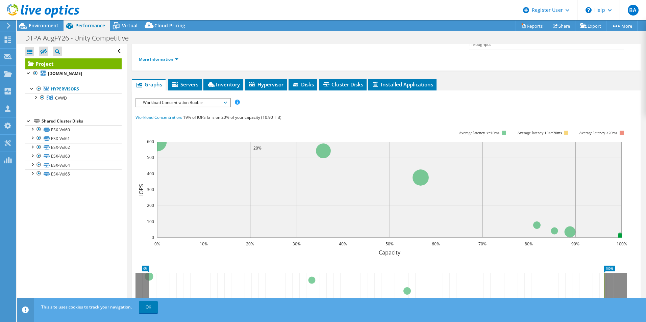
scroll to position [101, 0]
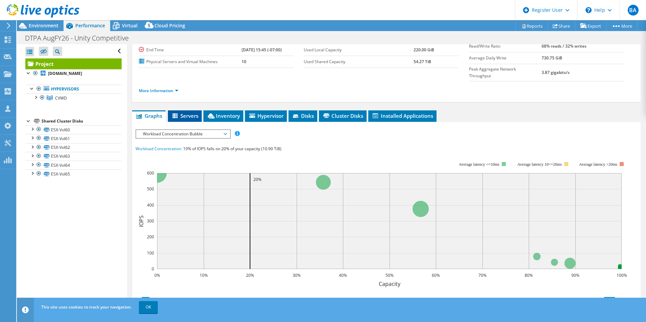
click at [185, 111] on li "Servers" at bounding box center [185, 116] width 34 height 11
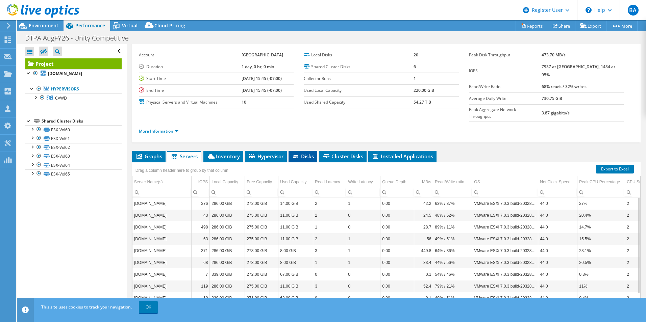
scroll to position [36, 0]
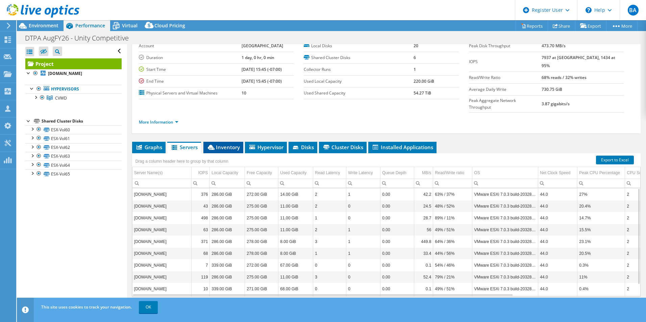
click at [243, 142] on li "Inventory" at bounding box center [223, 147] width 40 height 11
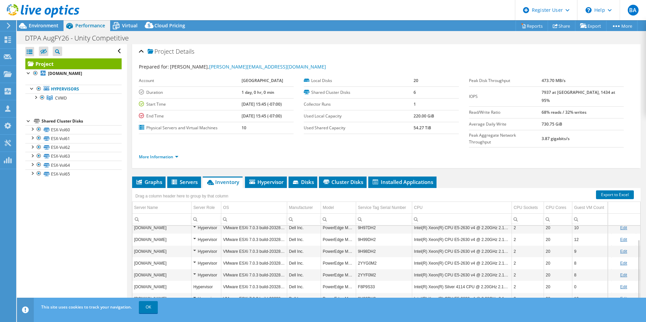
scroll to position [0, 0]
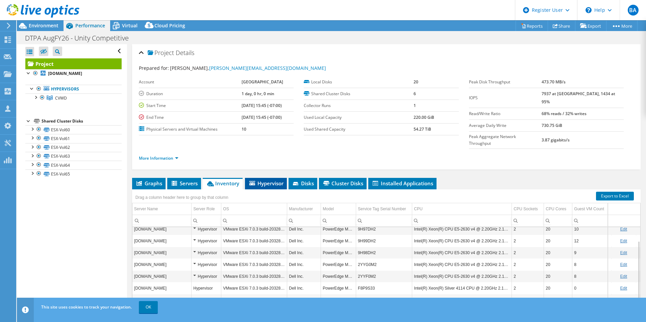
click at [278, 180] on span "Hypervisor" at bounding box center [265, 183] width 35 height 7
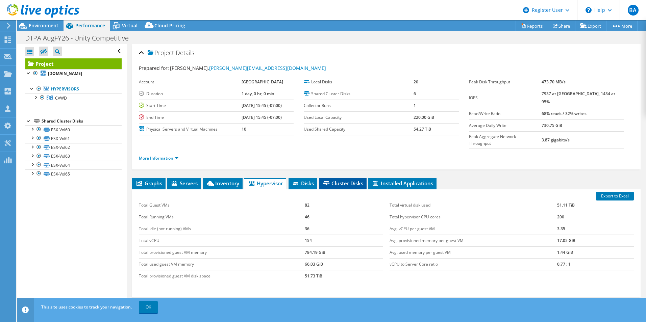
scroll to position [34, 0]
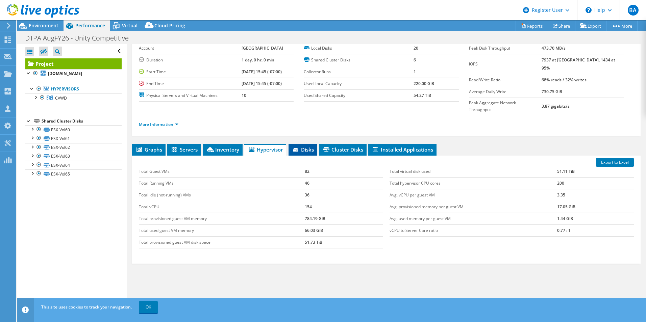
click at [308, 146] on span "Disks" at bounding box center [303, 149] width 22 height 7
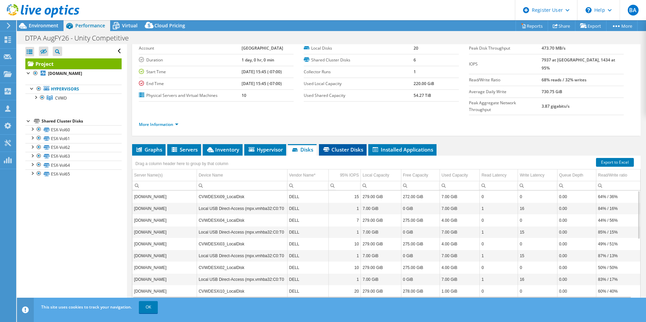
click at [342, 144] on li "Cluster Disks" at bounding box center [343, 149] width 48 height 11
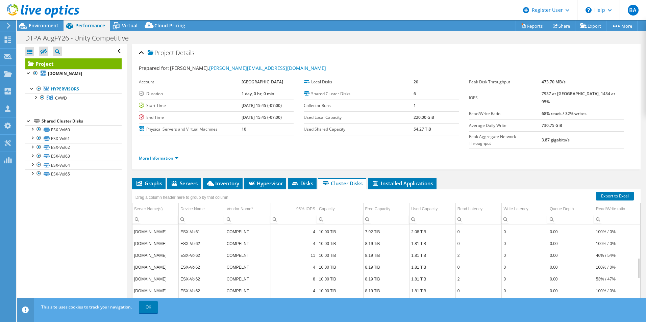
scroll to position [95, 0]
click at [395, 178] on li "Installed Applications" at bounding box center [402, 183] width 68 height 11
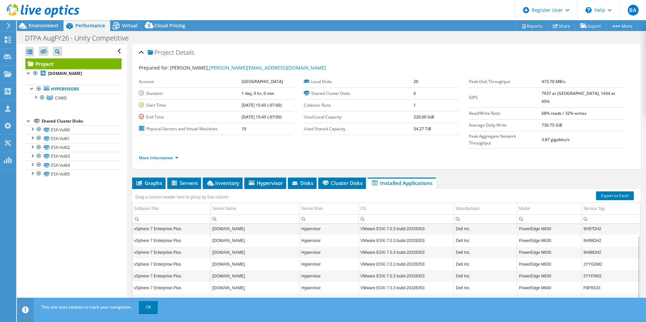
scroll to position [0, 0]
click at [178, 155] on li "More Information" at bounding box center [161, 158] width 44 height 7
click at [178, 155] on link "More Information" at bounding box center [159, 158] width 40 height 6
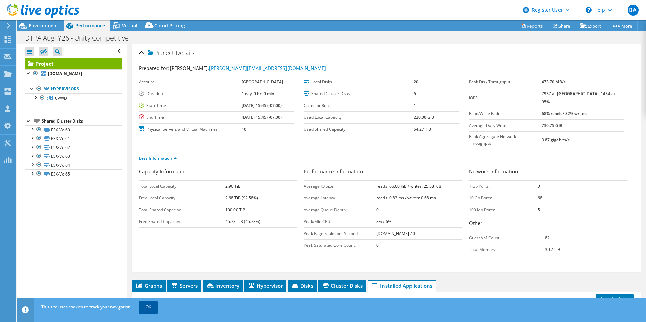
click at [155, 312] on link "OK" at bounding box center [148, 307] width 19 height 12
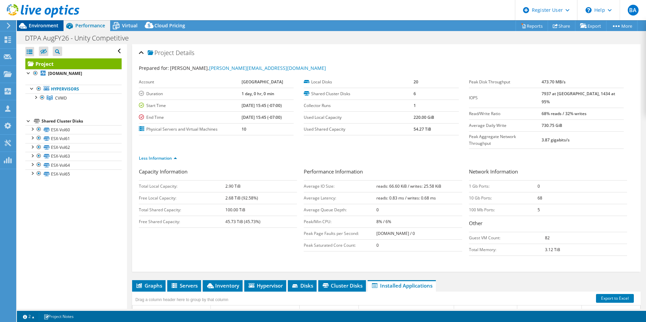
click at [51, 29] on div "Environment" at bounding box center [40, 25] width 47 height 11
